Goal: Task Accomplishment & Management: Use online tool/utility

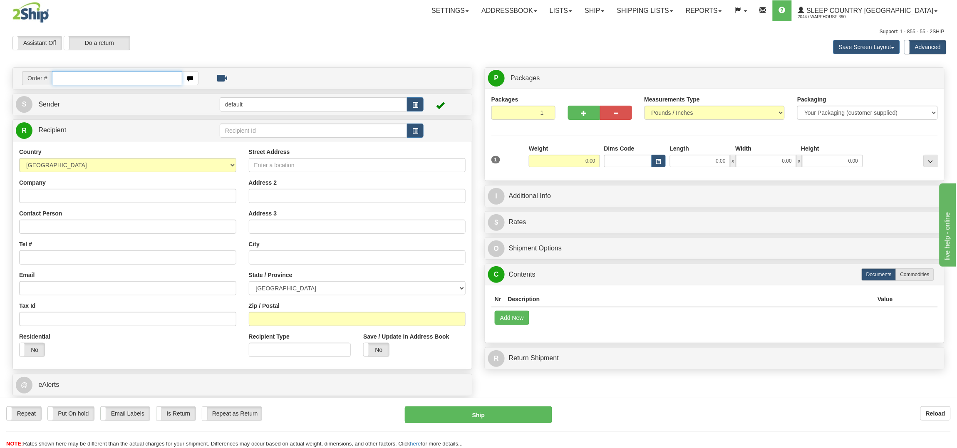
drag, startPoint x: 118, startPoint y: 74, endPoint x: 112, endPoint y: 75, distance: 5.5
click at [112, 75] on input "text" at bounding box center [117, 78] width 130 height 14
paste input "9002I169949"
type input "9002I169949"
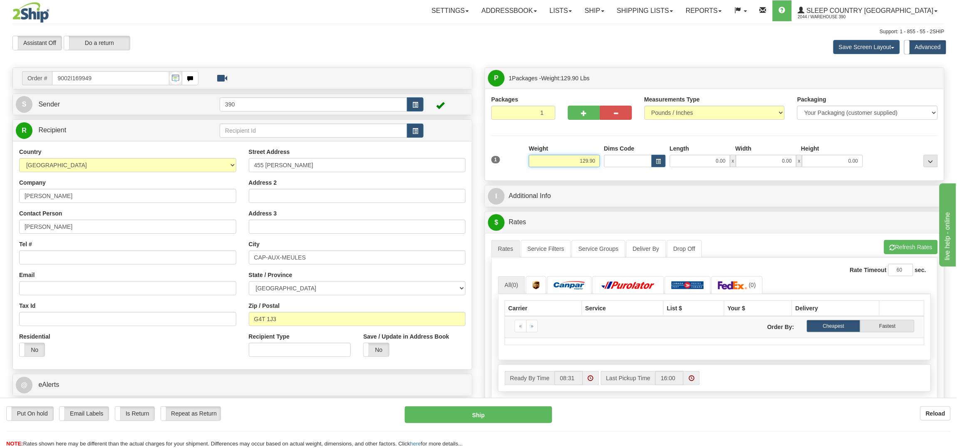
drag, startPoint x: 584, startPoint y: 164, endPoint x: 584, endPoint y: 169, distance: 5.8
click at [584, 164] on input "129.90" at bounding box center [564, 161] width 71 height 12
type input "119.90"
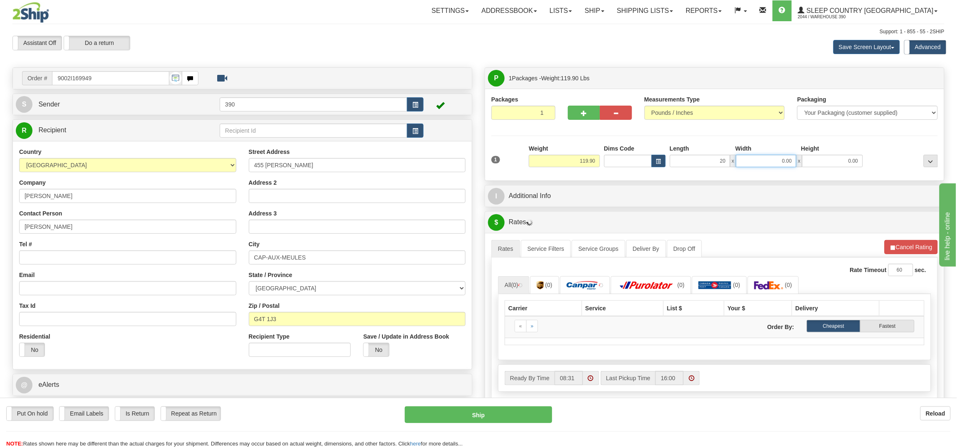
type input "20.00"
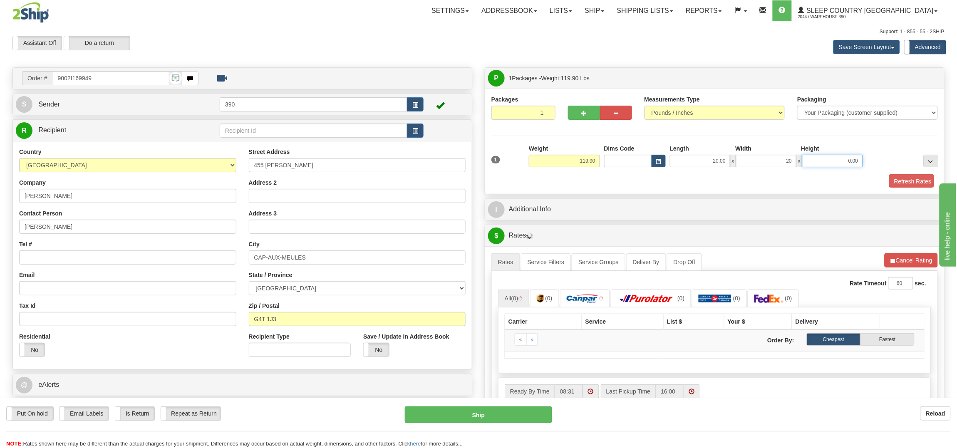
type input "20.00"
type input "40.00"
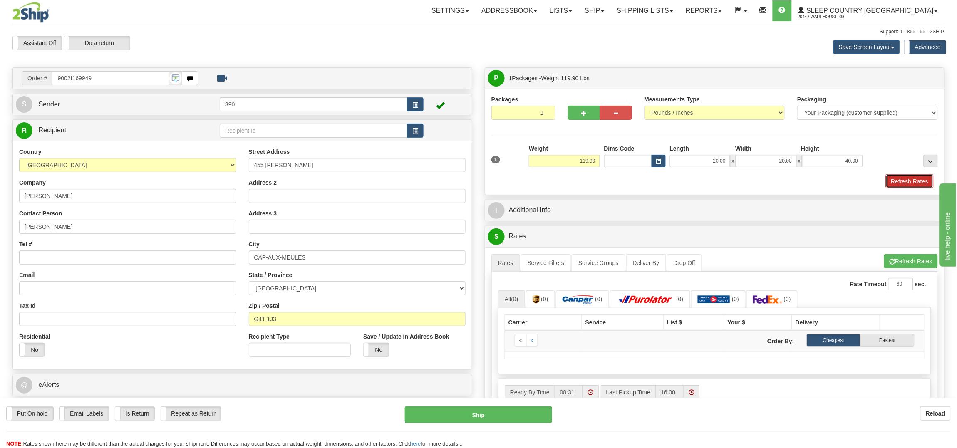
click at [904, 176] on button "Refresh Rates" at bounding box center [910, 181] width 48 height 14
